Goal: Task Accomplishment & Management: Use online tool/utility

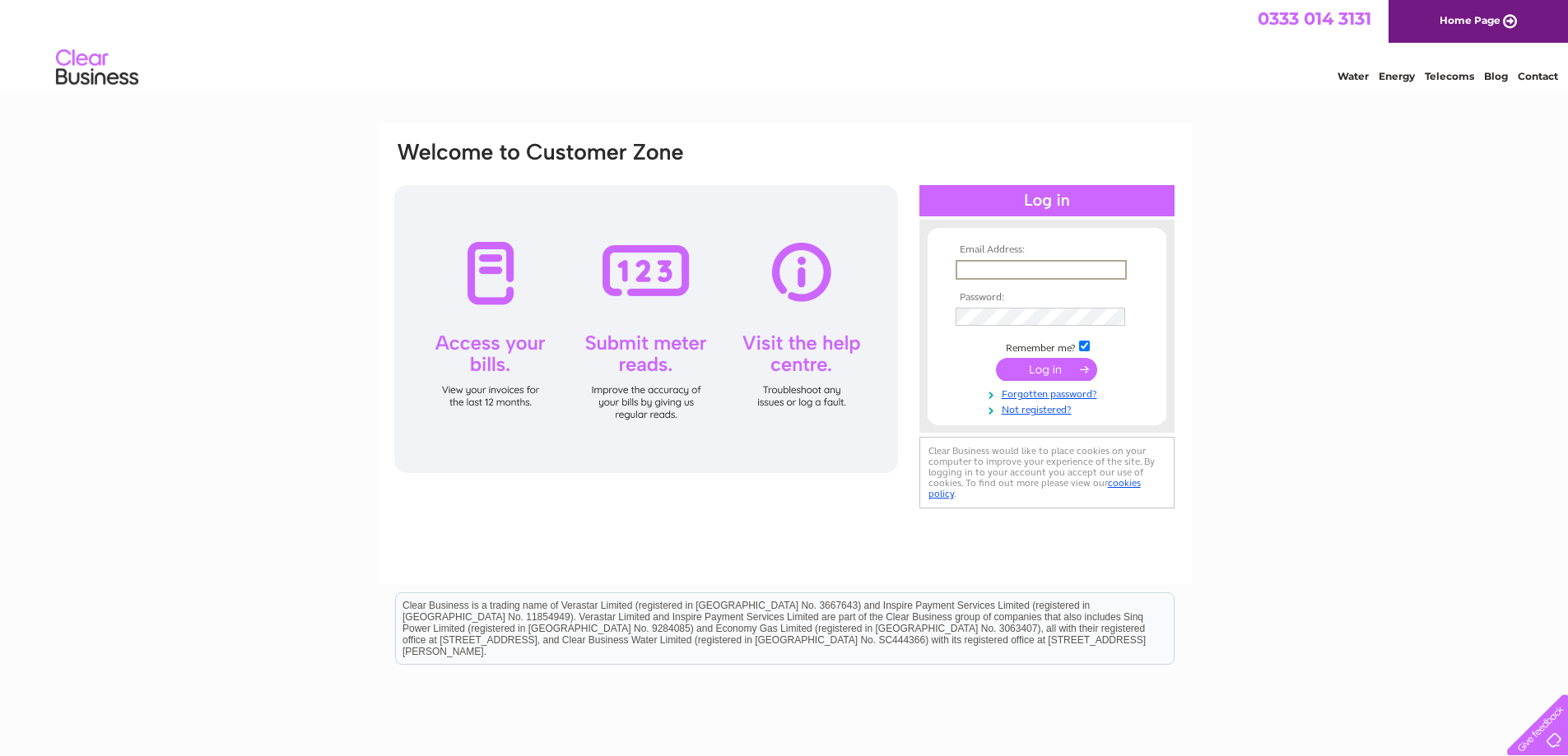
click at [1017, 264] on input "text" at bounding box center [1041, 270] width 171 height 19
click at [970, 273] on input "text" at bounding box center [1041, 270] width 171 height 19
type input "newlandsmt1794@outlook.com"
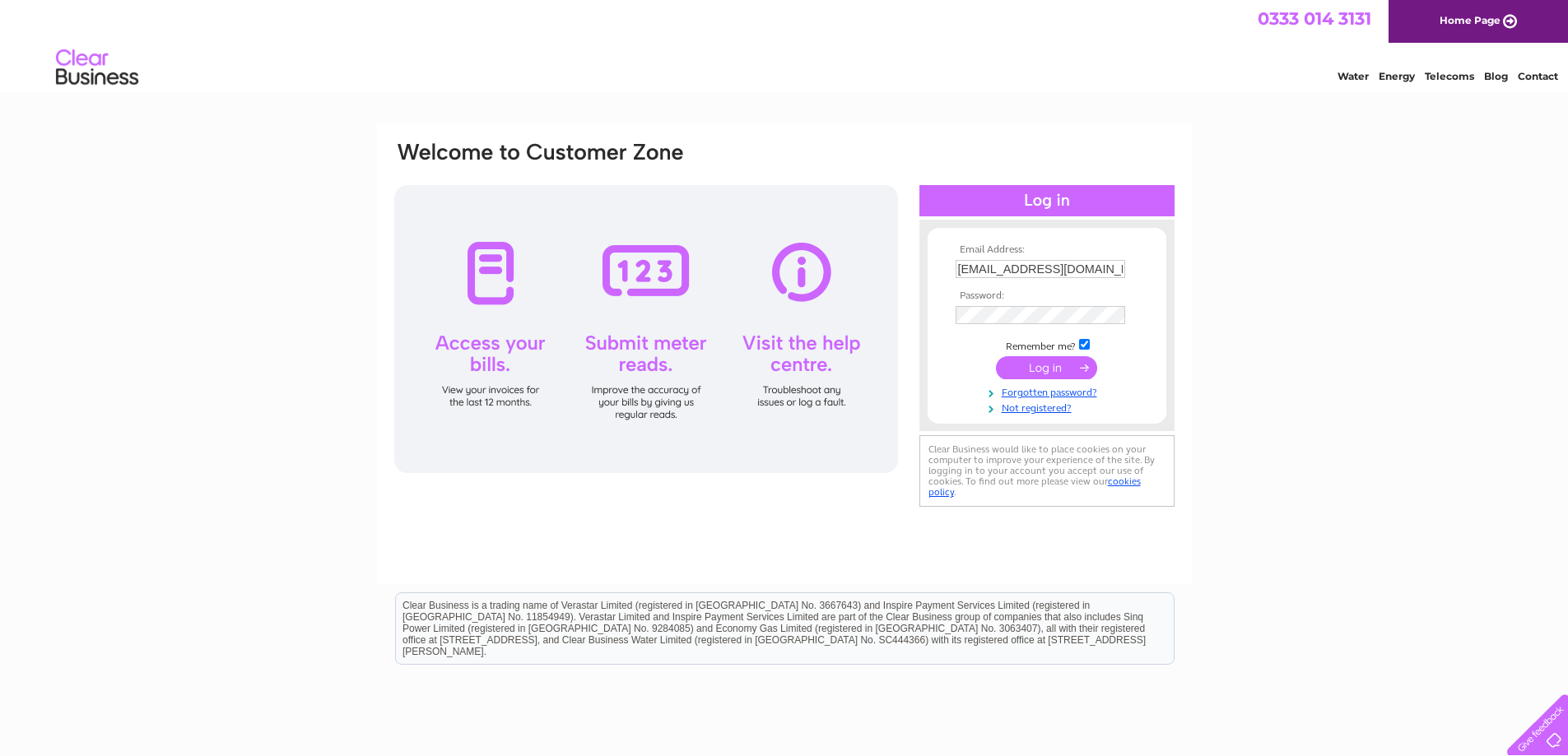
click at [1060, 372] on input "submit" at bounding box center [1047, 368] width 102 height 23
click at [1030, 364] on input "submit" at bounding box center [1047, 369] width 102 height 23
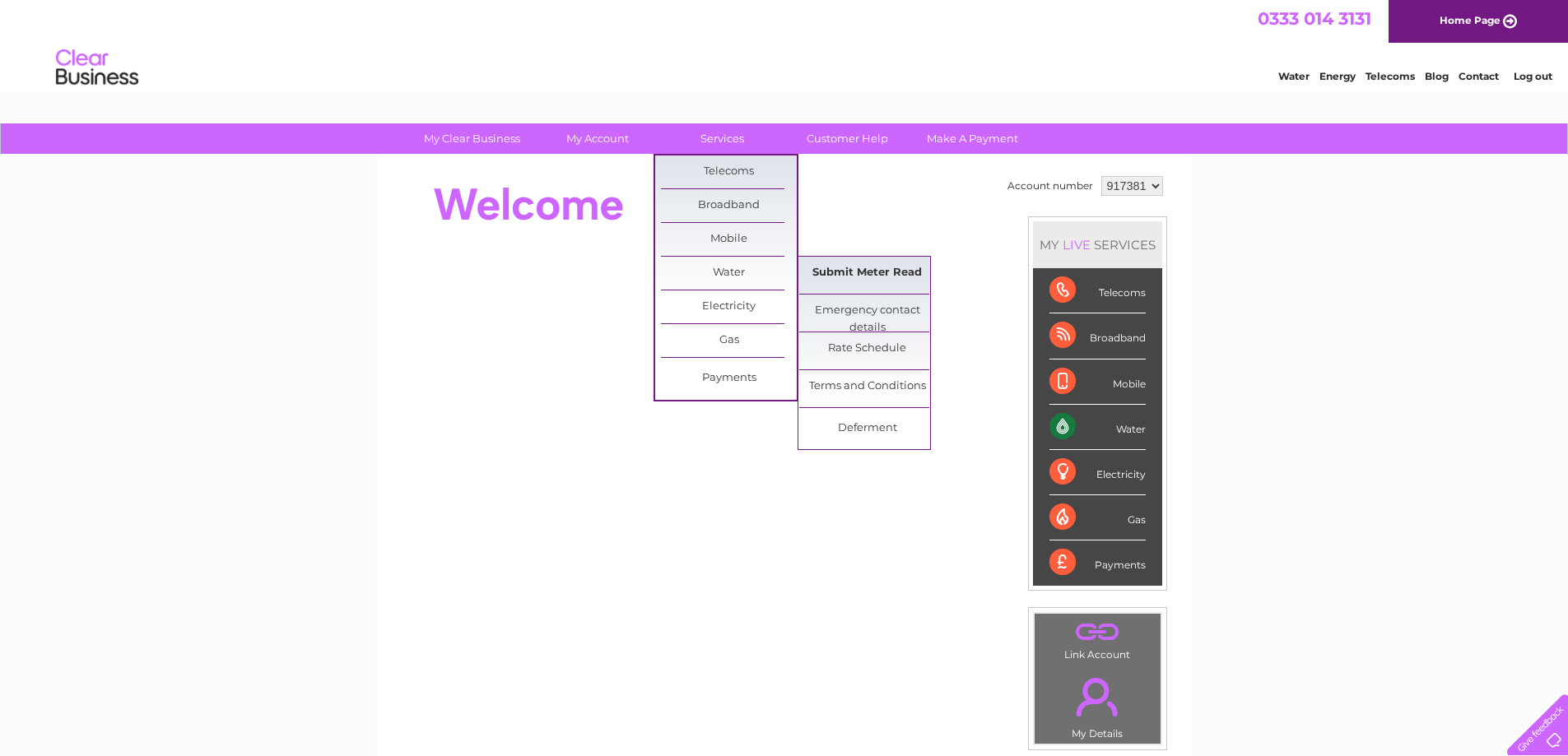
click at [855, 272] on link "Submit Meter Read" at bounding box center [867, 274] width 135 height 33
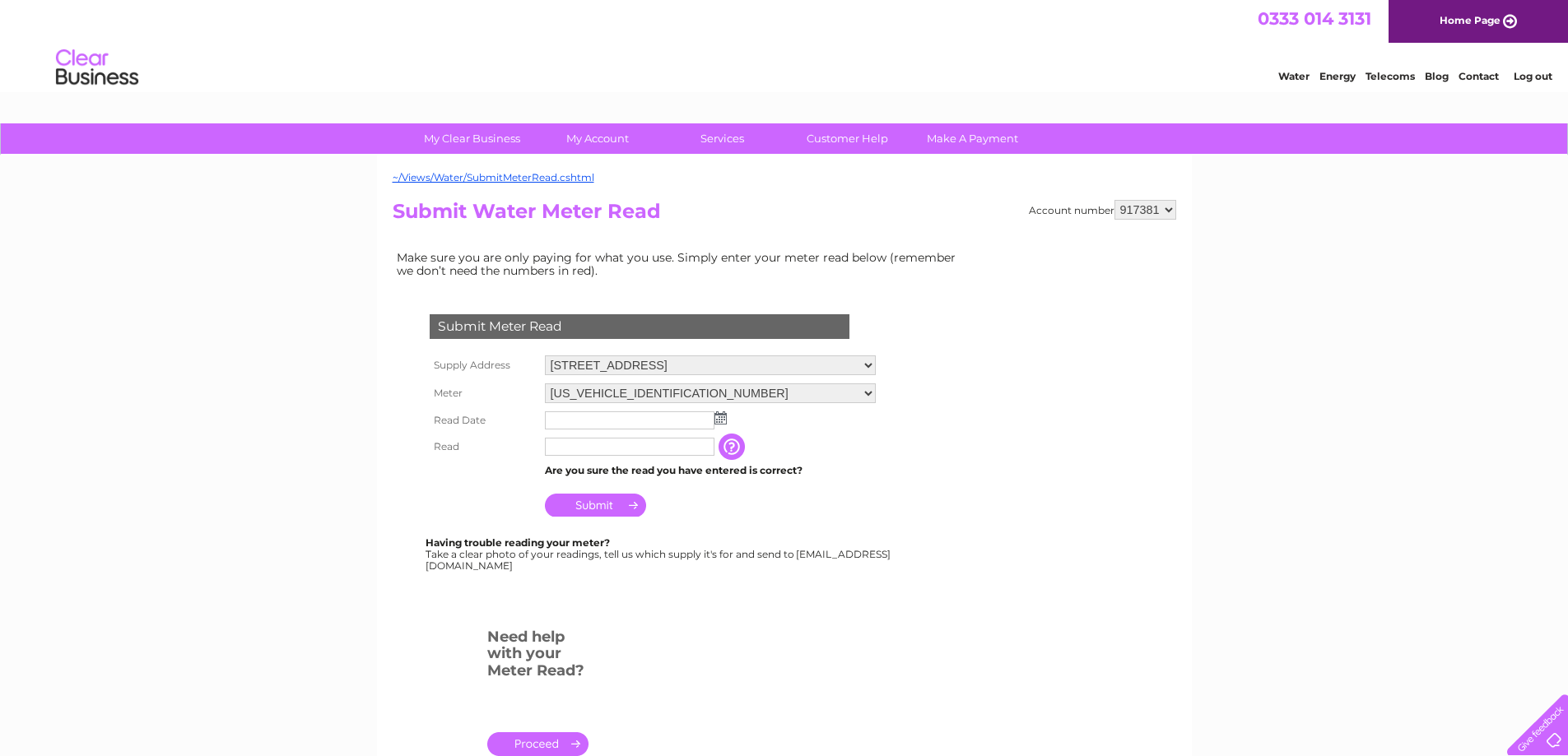
click at [717, 415] on img at bounding box center [721, 419] width 13 height 14
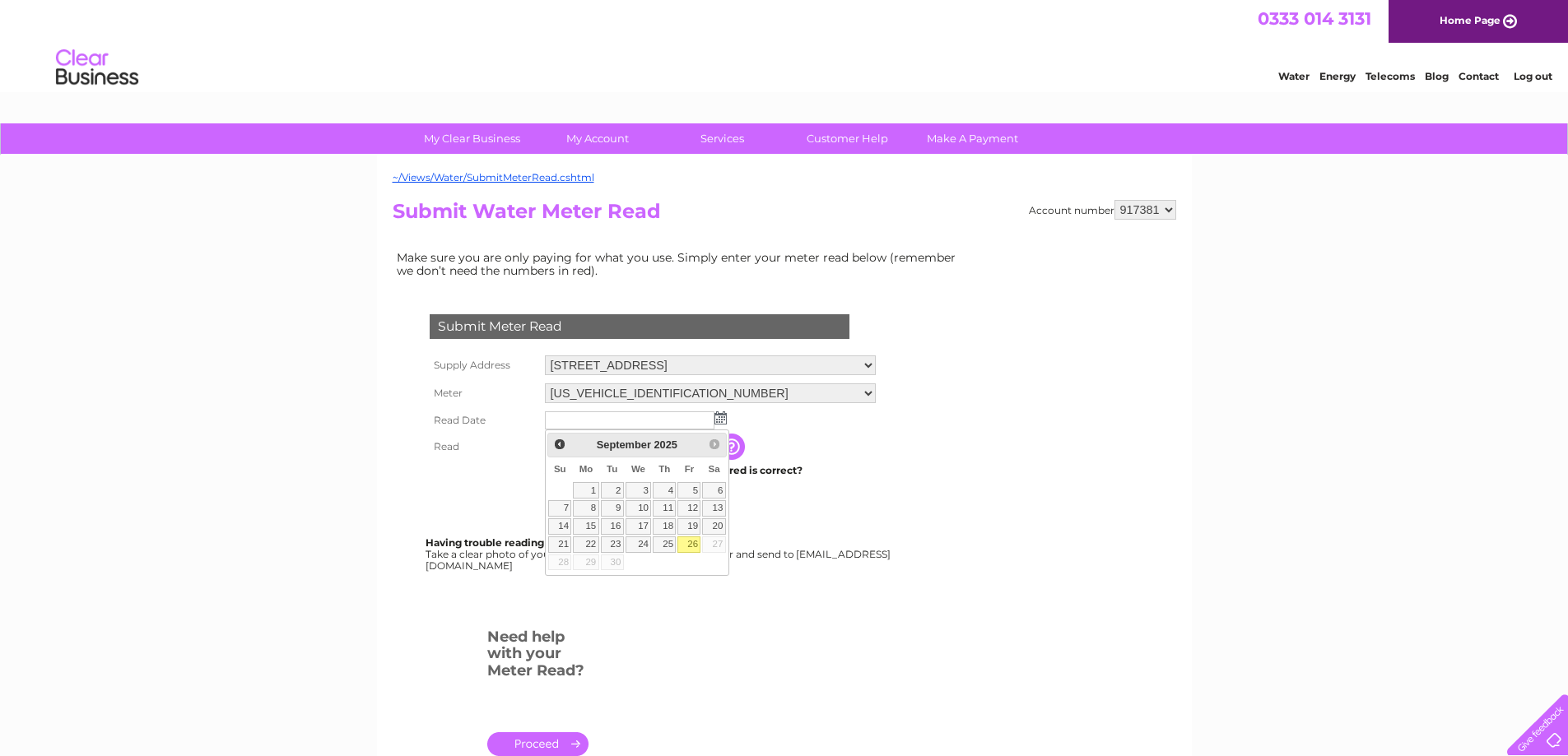
click at [686, 541] on link "26" at bounding box center [689, 544] width 23 height 16
type input "2025/09/26"
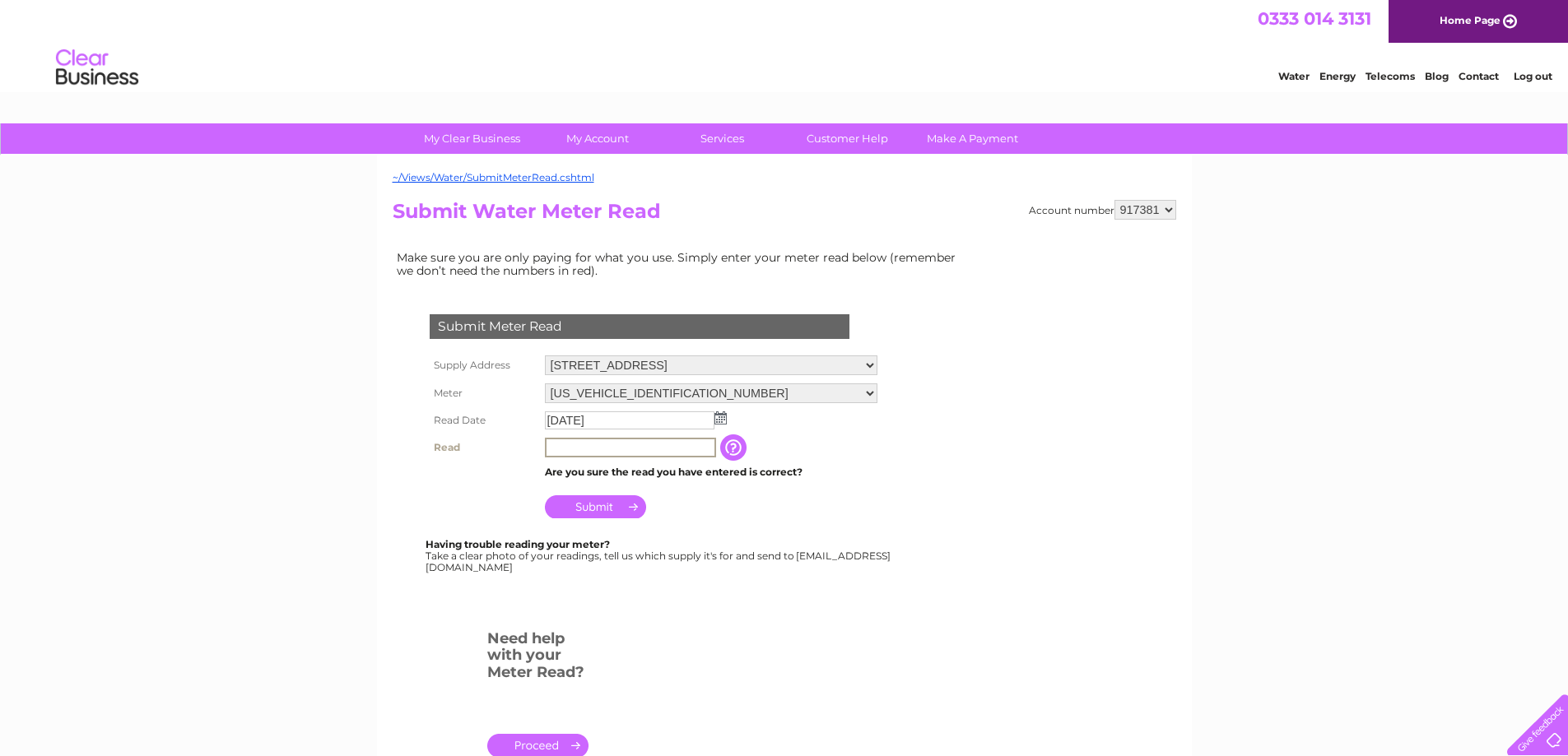
click at [589, 451] on input "text" at bounding box center [630, 448] width 171 height 19
type input "4453"
click at [599, 497] on input "Submit" at bounding box center [595, 506] width 102 height 23
